Goal: Navigation & Orientation: Find specific page/section

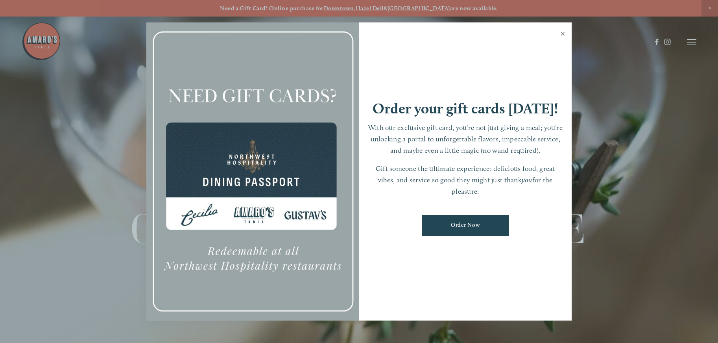
click at [565, 34] on link "Close" at bounding box center [562, 35] width 15 height 22
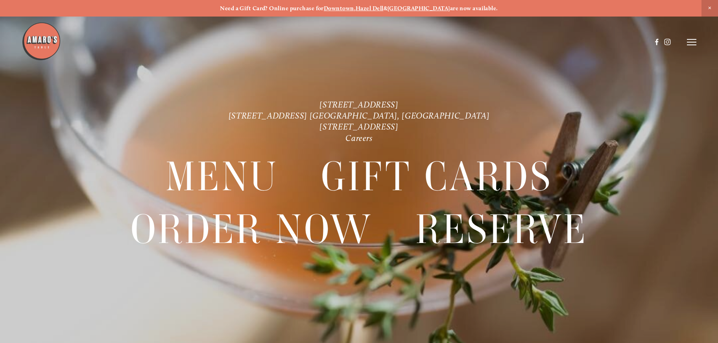
click at [694, 42] on line at bounding box center [691, 42] width 9 height 0
click at [532, 42] on span "Menu" at bounding box center [533, 41] width 16 height 7
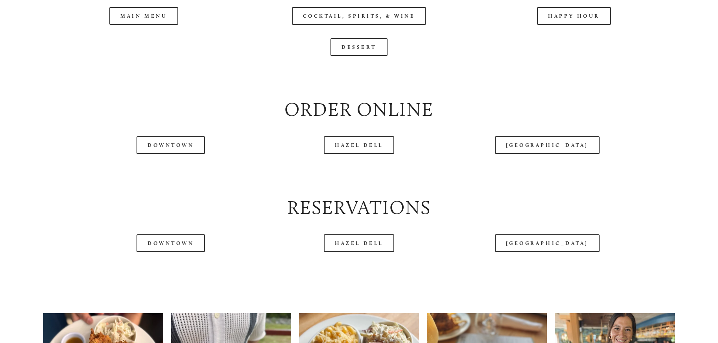
scroll to position [945, 0]
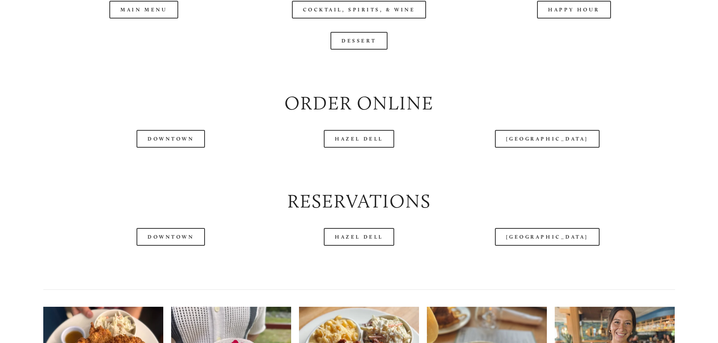
click at [150, 33] on div at bounding box center [337, 22] width 630 height 41
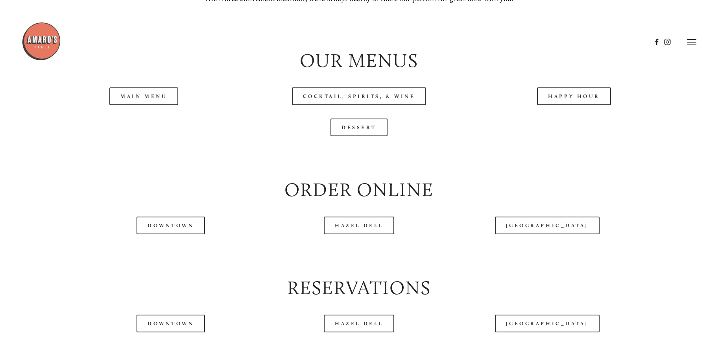
scroll to position [827, 0]
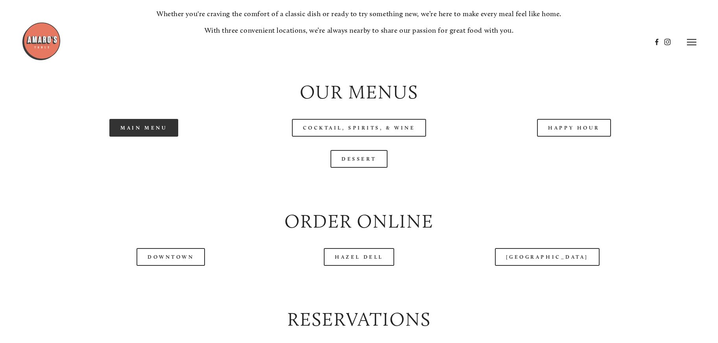
click at [137, 137] on link "Main Menu" at bounding box center [143, 128] width 69 height 18
